Goal: Find specific page/section: Find specific page/section

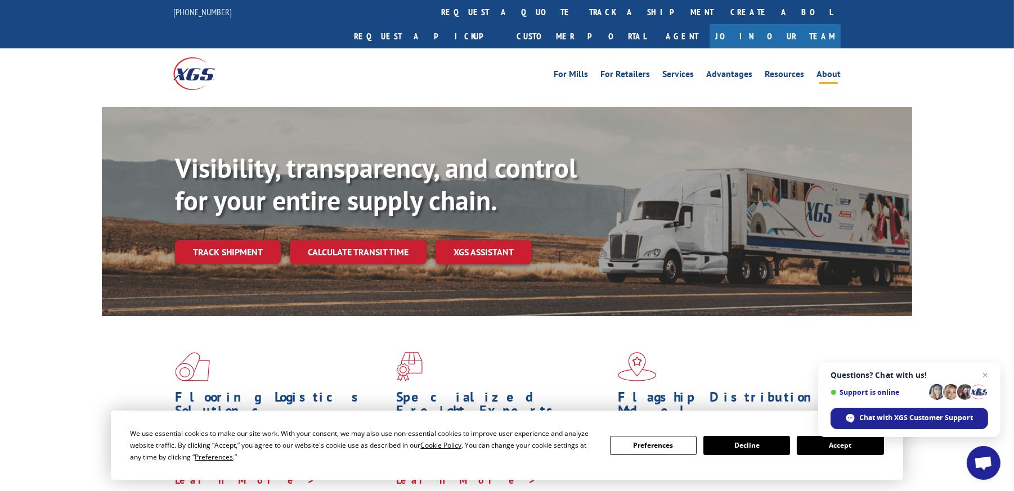
click at [825, 70] on link "About" at bounding box center [828, 76] width 24 height 12
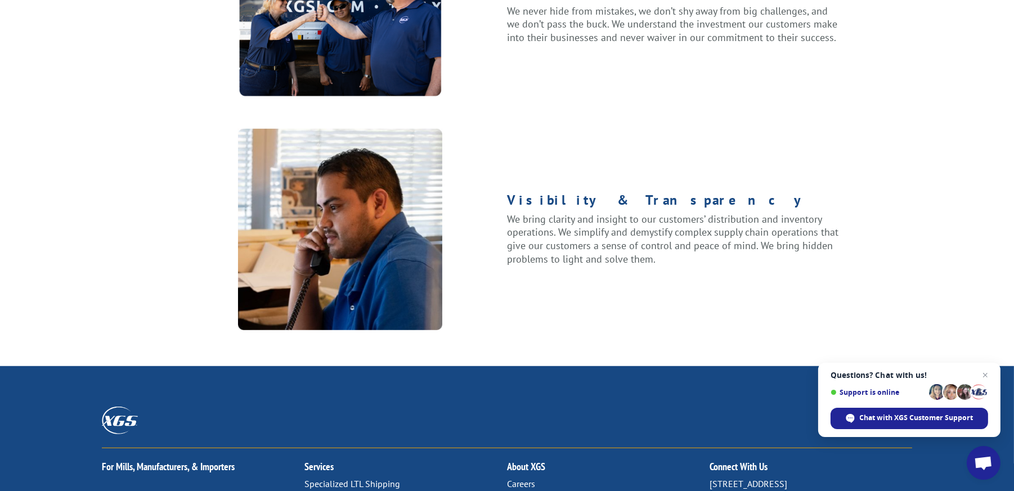
scroll to position [1470, 0]
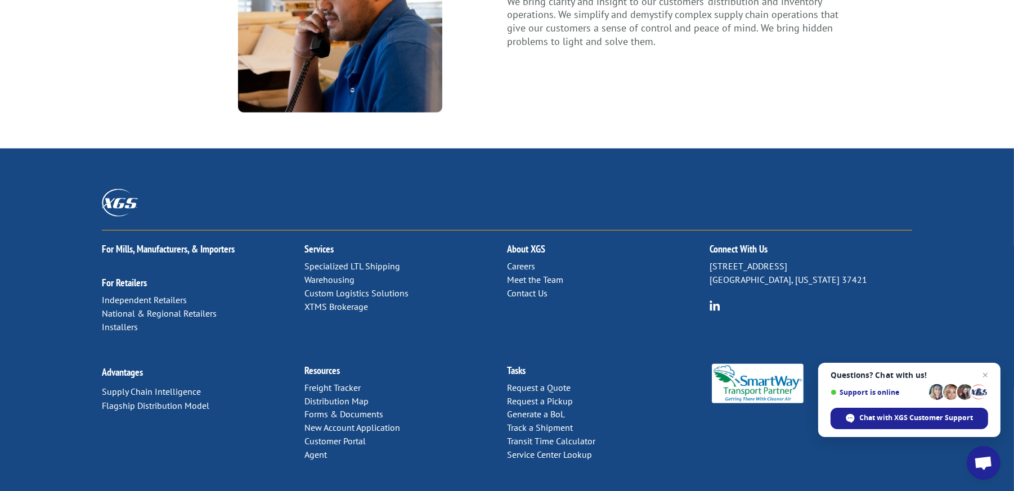
click at [326, 396] on link "Distribution Map" at bounding box center [336, 401] width 64 height 11
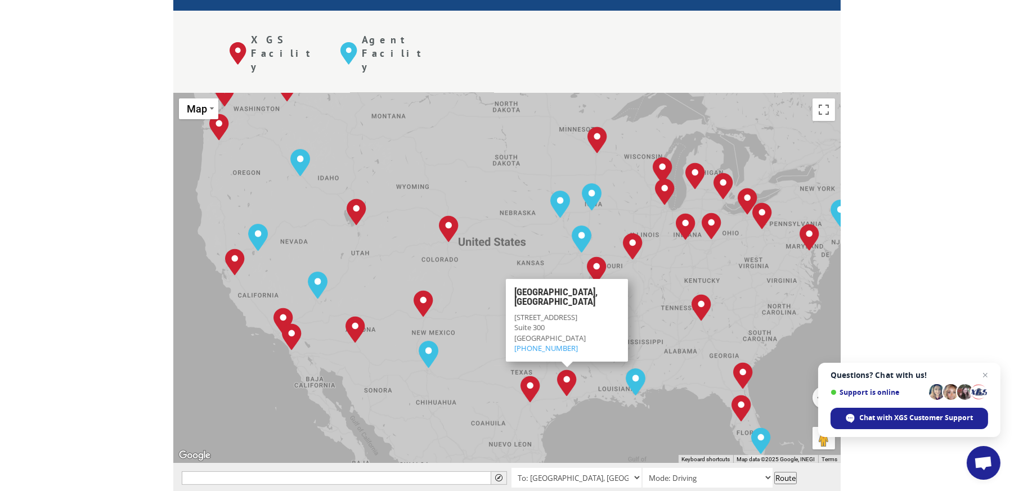
scroll to position [450, 0]
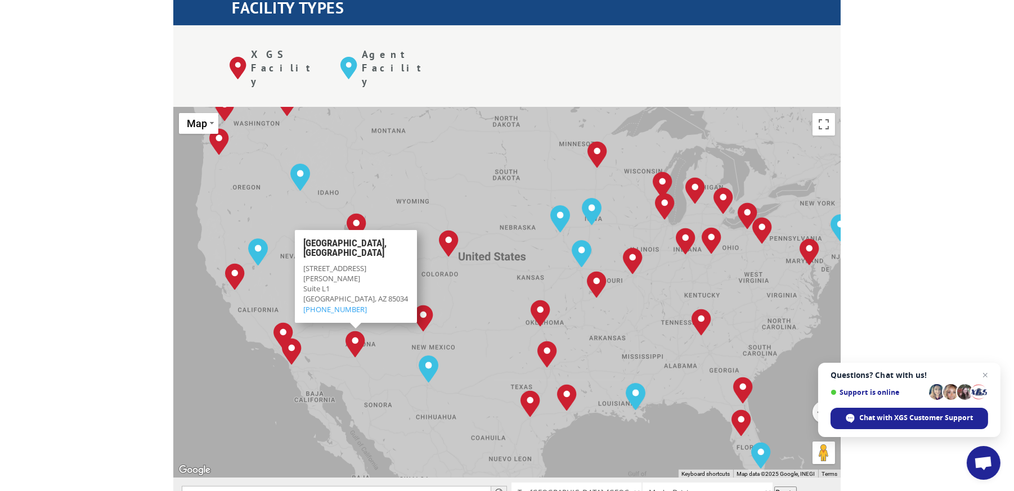
click at [354, 331] on img "Phoenix, AZ" at bounding box center [355, 344] width 20 height 27
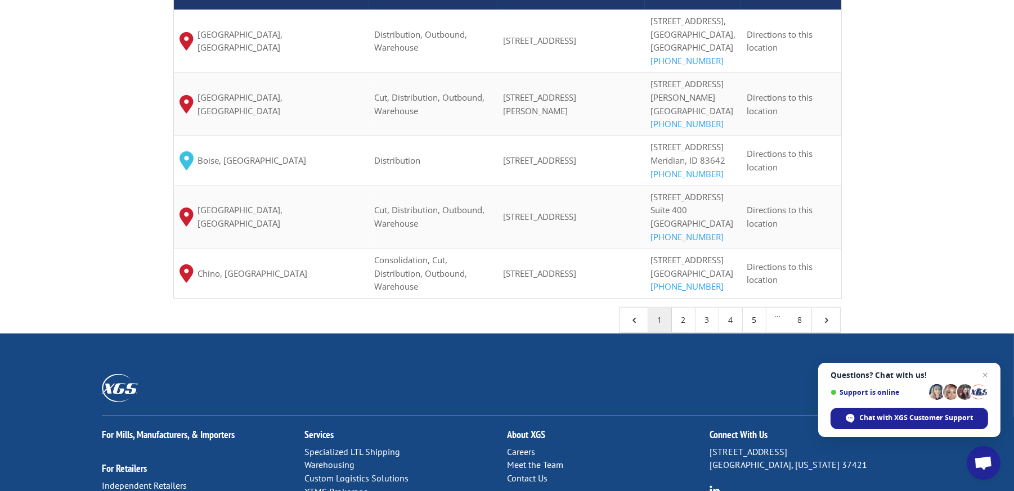
scroll to position [1013, 0]
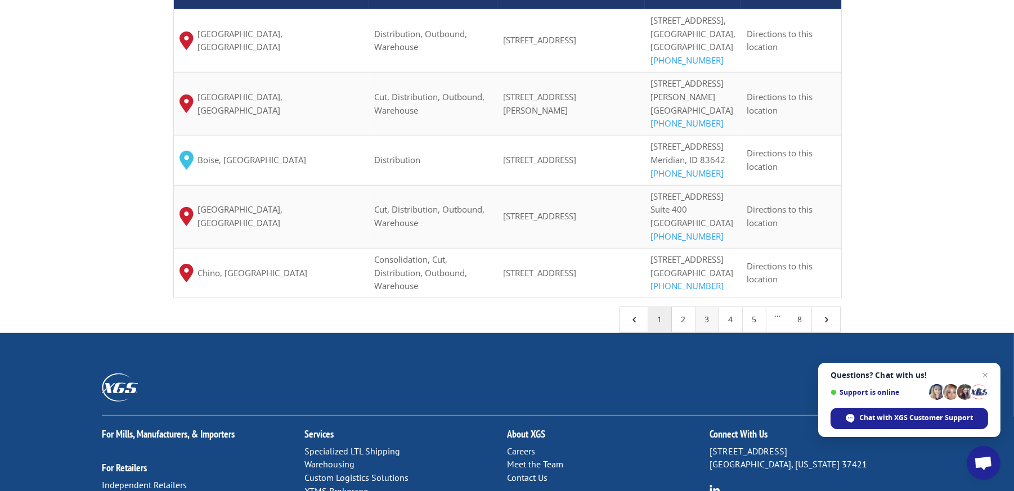
click at [712, 332] on link "3" at bounding box center [707, 319] width 24 height 25
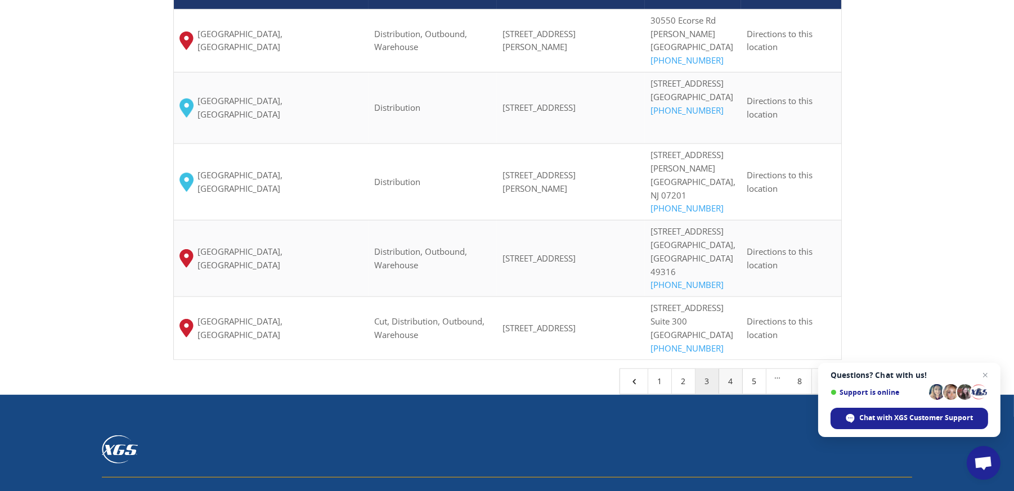
click at [735, 369] on link "4" at bounding box center [731, 381] width 24 height 25
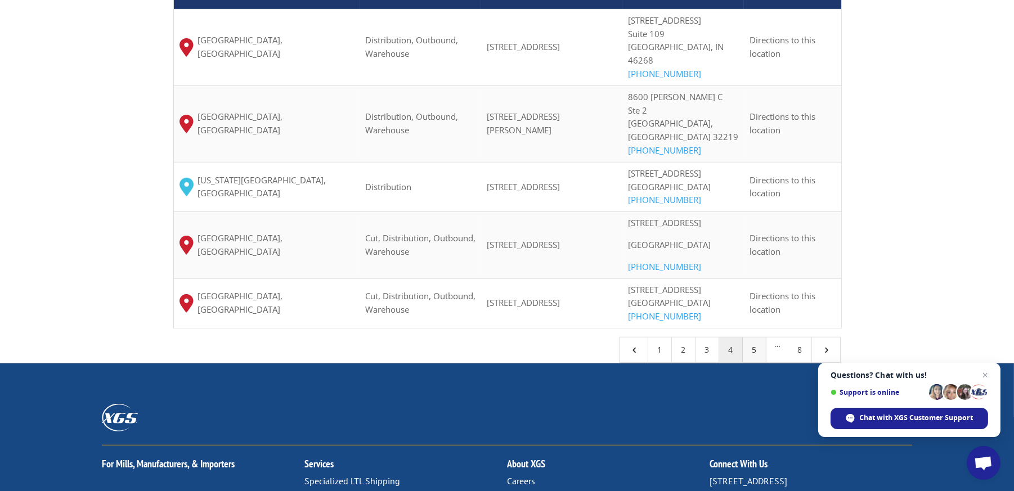
click at [751, 362] on link "5" at bounding box center [755, 350] width 24 height 25
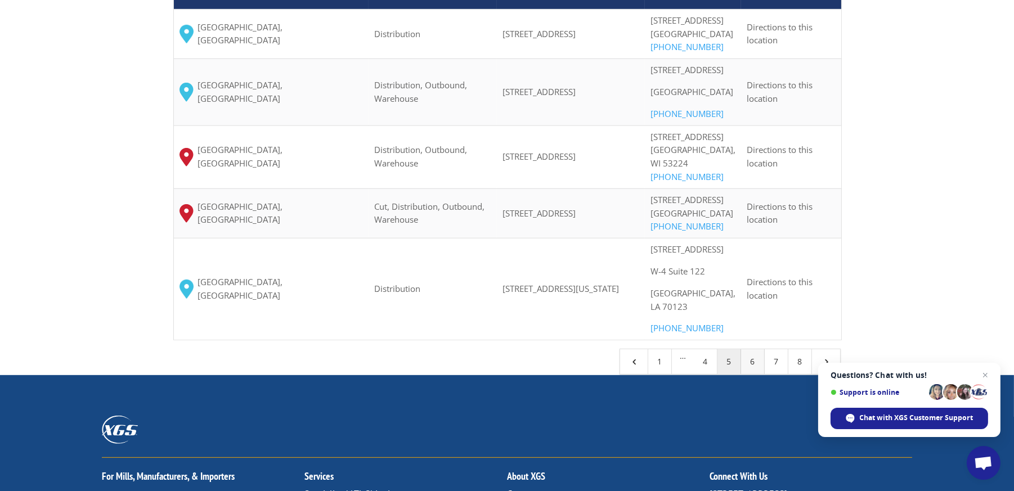
click at [751, 374] on link "6" at bounding box center [753, 361] width 24 height 25
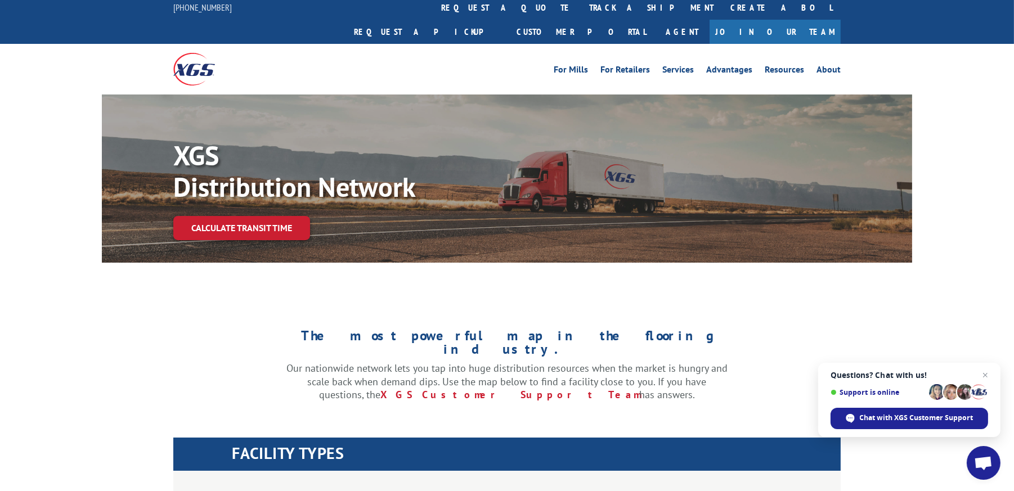
scroll to position [0, 0]
